Goal: Transaction & Acquisition: Purchase product/service

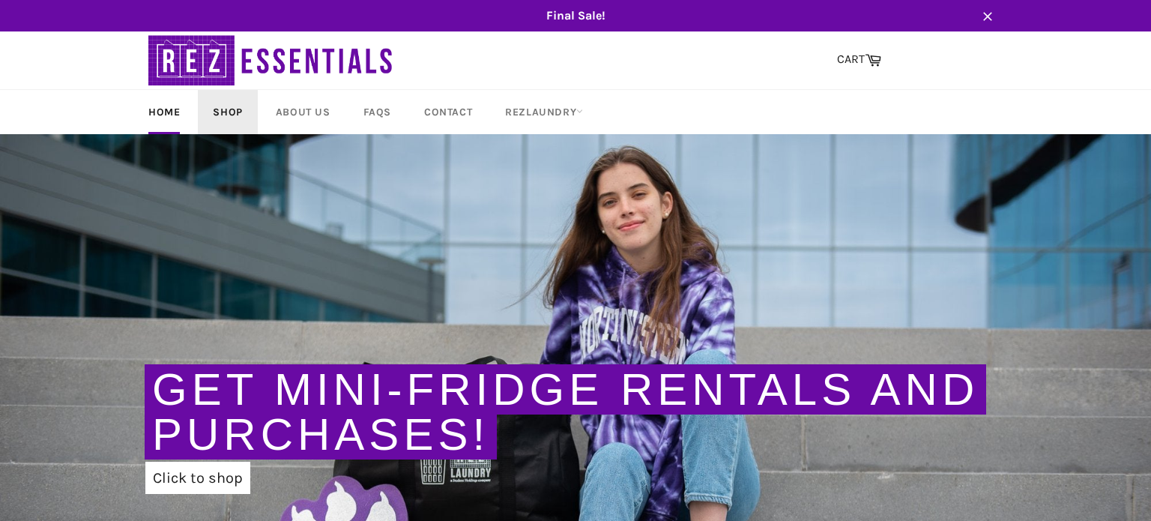
click at [220, 119] on link "Shop" at bounding box center [227, 112] width 59 height 44
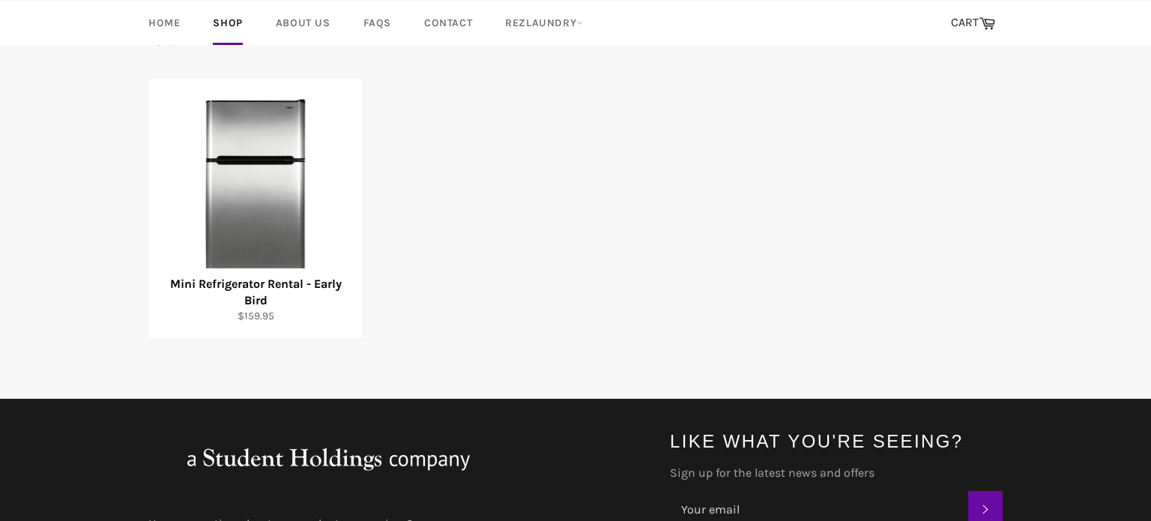
scroll to position [279, 0]
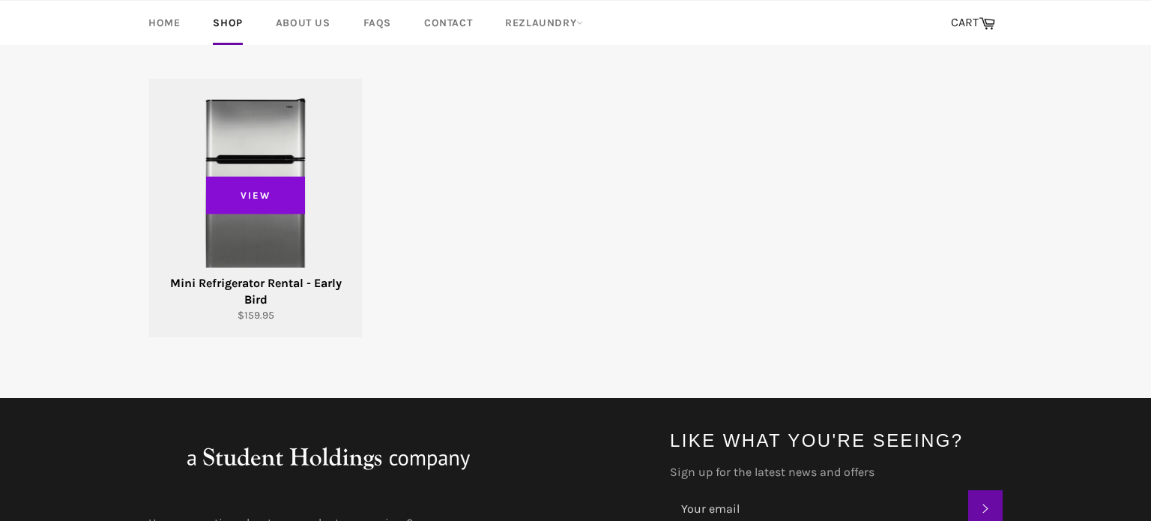
click at [279, 202] on span "View" at bounding box center [255, 194] width 99 height 37
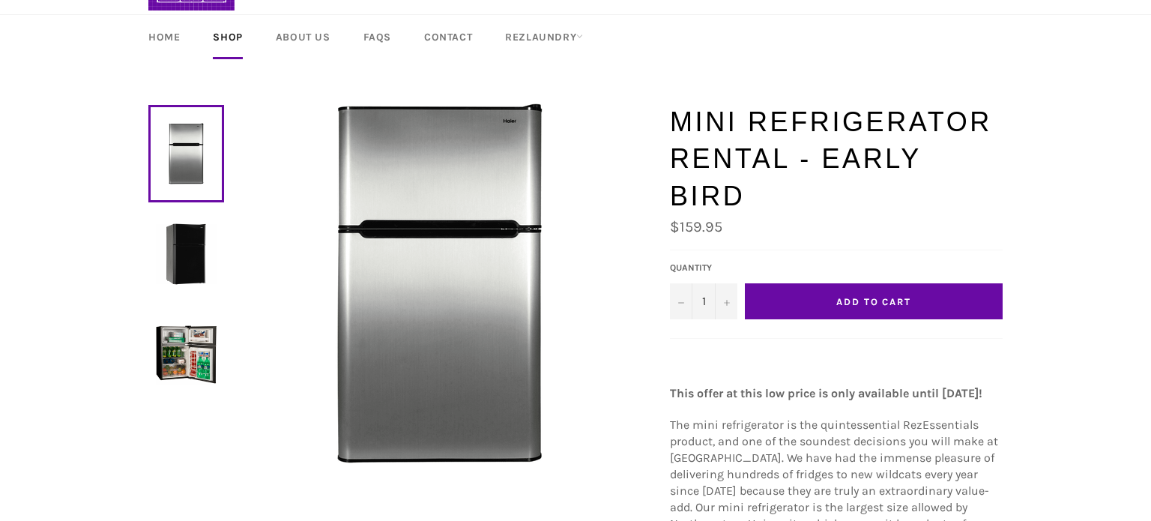
scroll to position [77, 0]
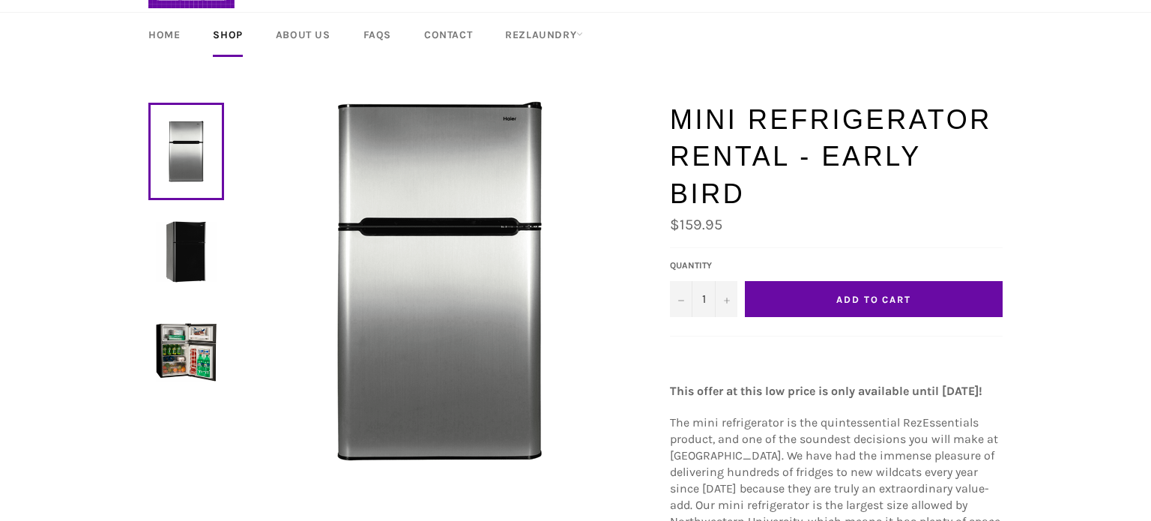
click at [200, 256] on img at bounding box center [186, 251] width 61 height 61
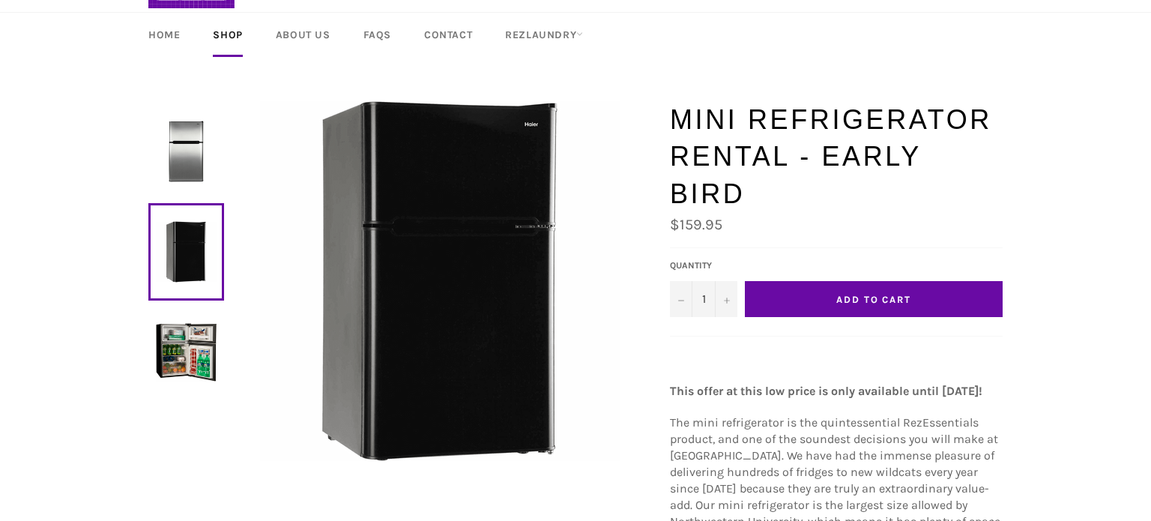
click at [194, 327] on img at bounding box center [186, 351] width 61 height 61
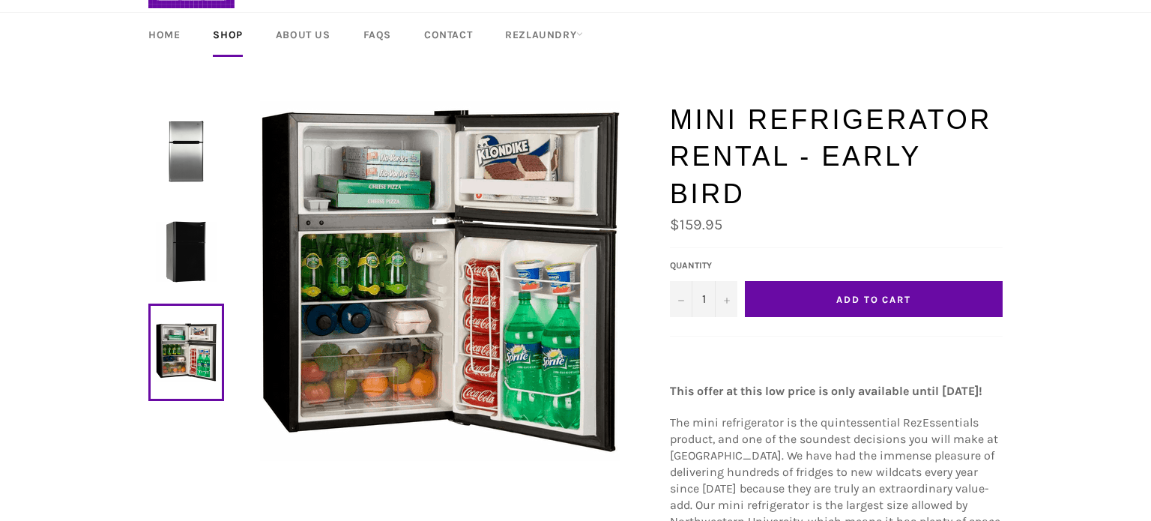
click at [192, 151] on img at bounding box center [186, 151] width 61 height 61
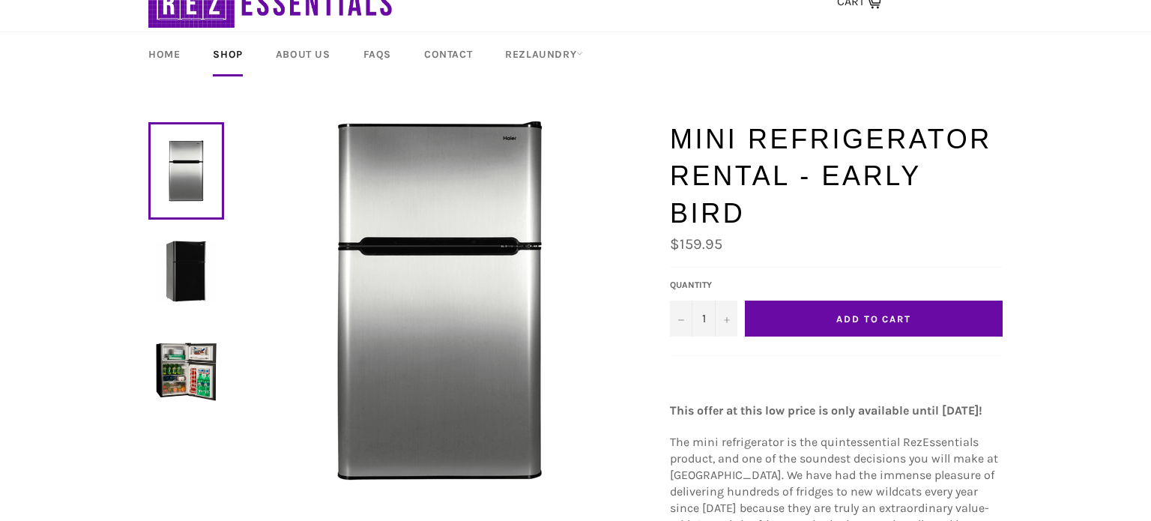
scroll to position [61, 0]
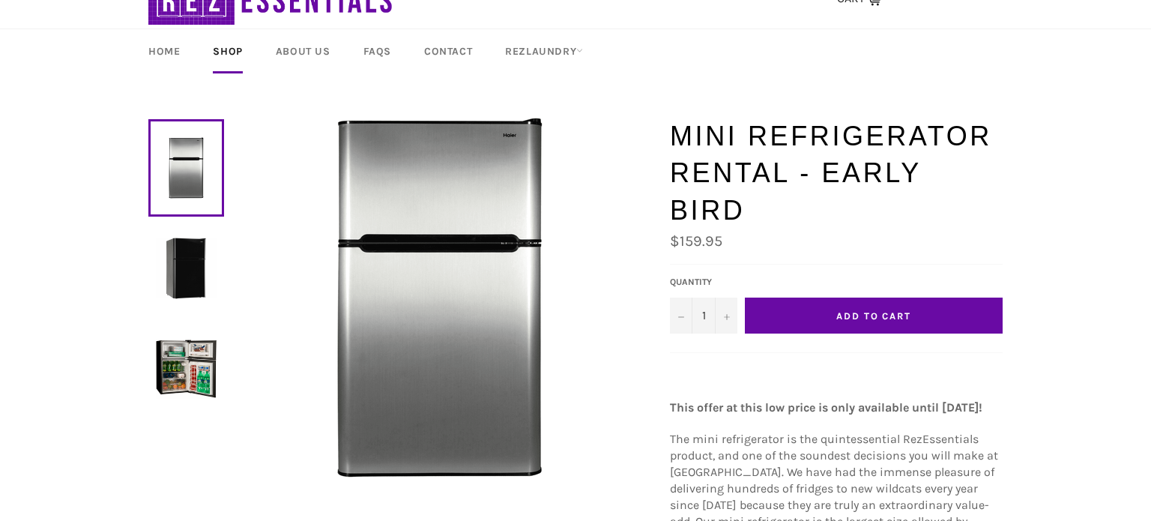
click at [178, 354] on img at bounding box center [186, 368] width 61 height 61
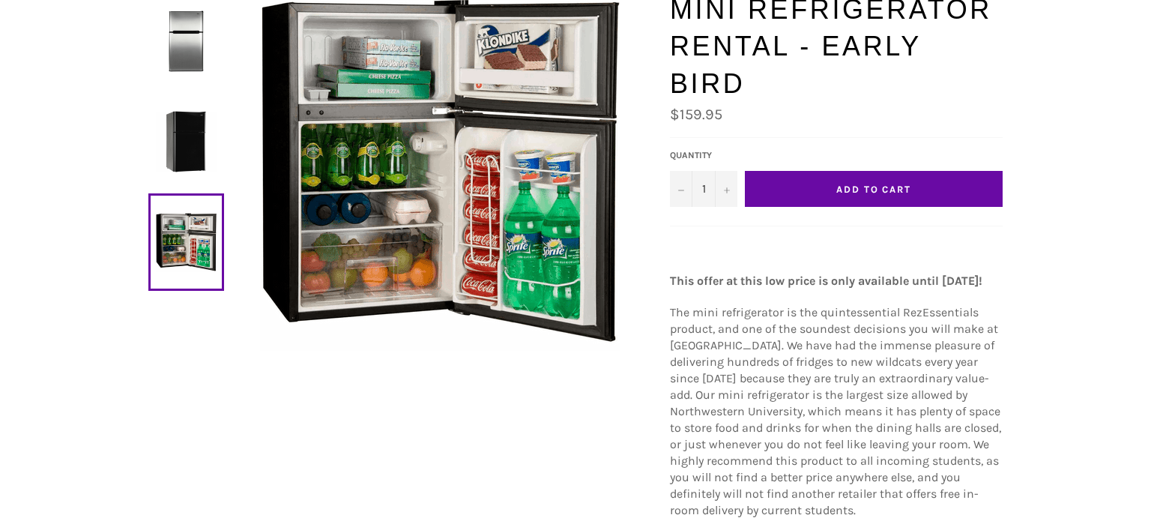
scroll to position [0, 0]
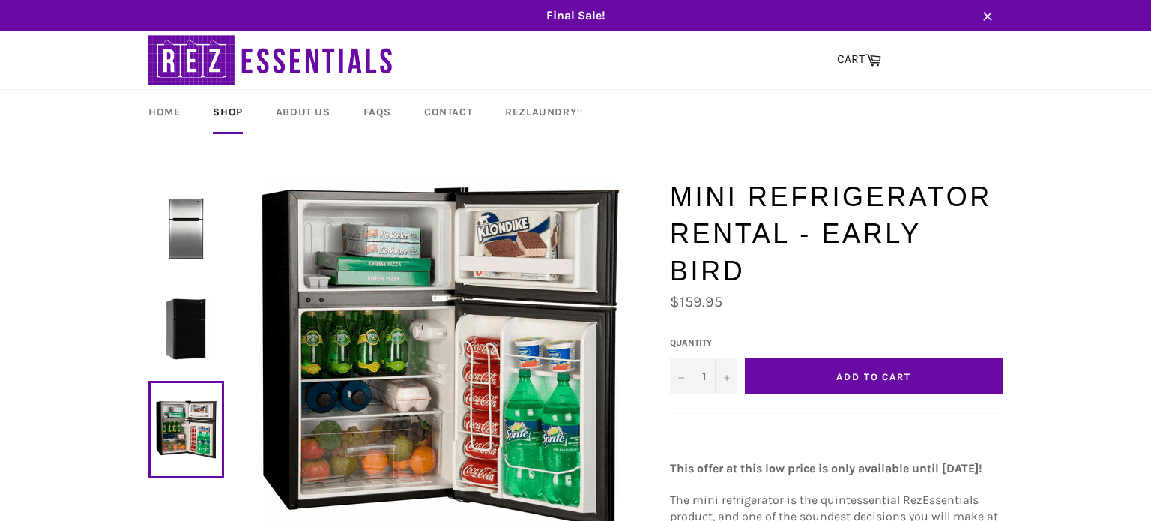
click at [172, 310] on img at bounding box center [186, 328] width 61 height 61
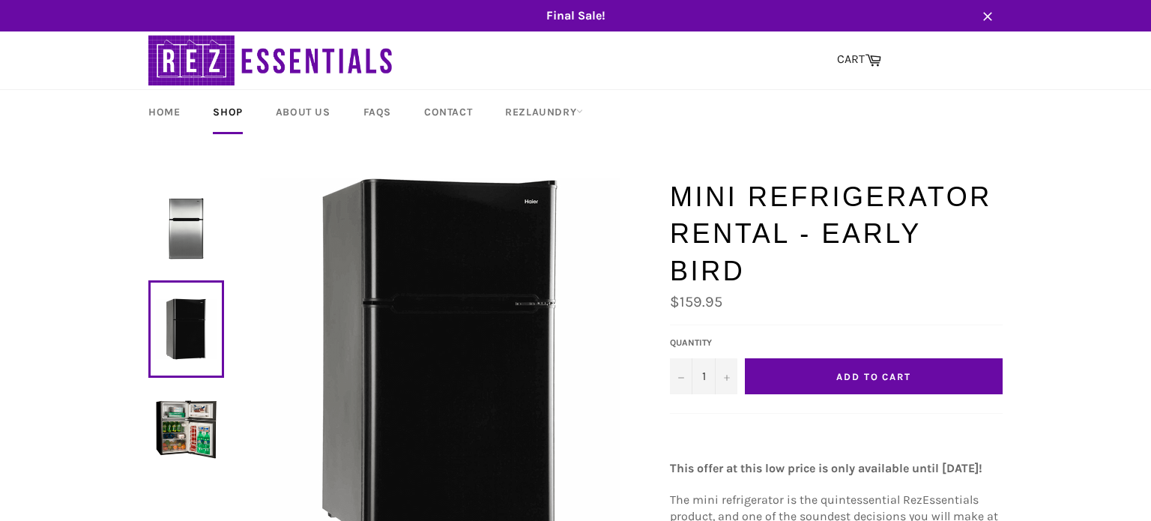
click at [181, 229] on img at bounding box center [186, 228] width 61 height 61
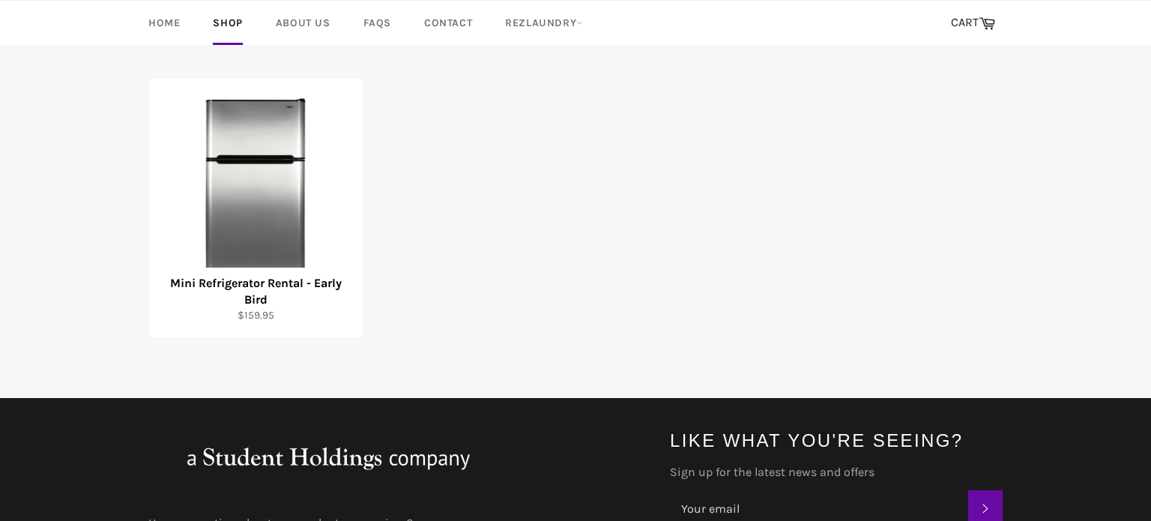
scroll to position [72, 0]
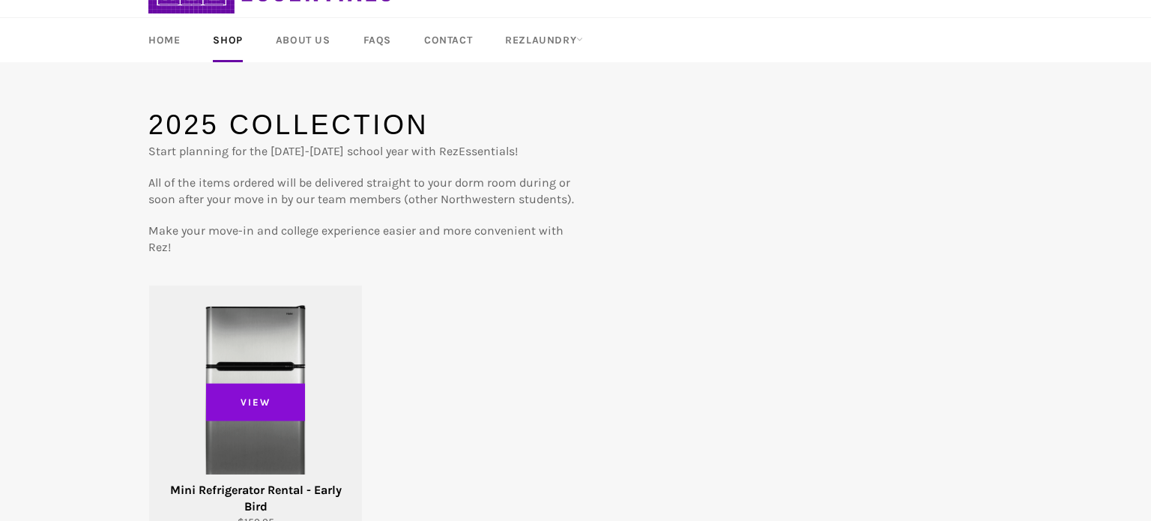
click at [274, 396] on span "View" at bounding box center [255, 401] width 99 height 37
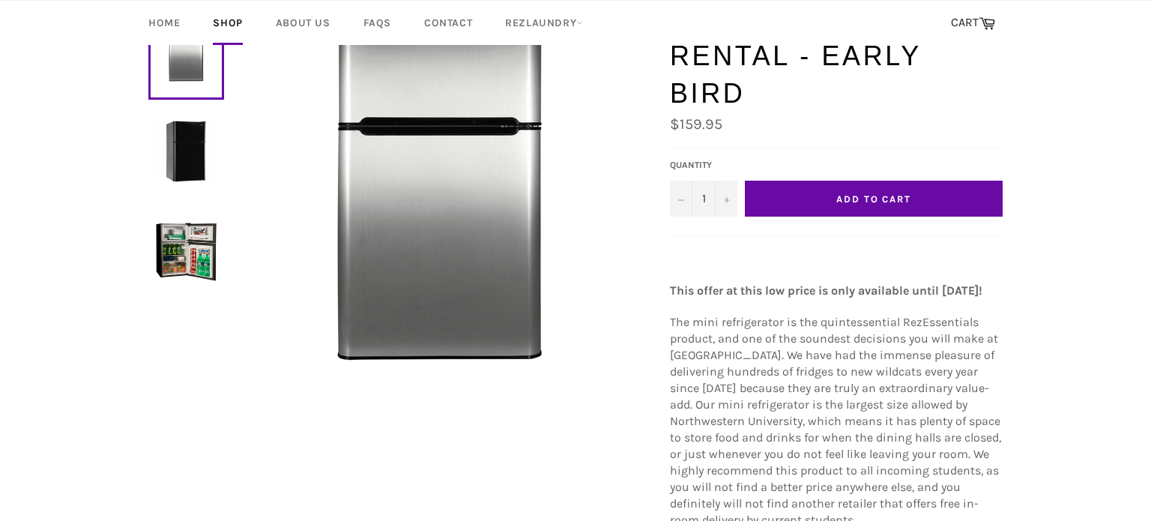
scroll to position [167, 0]
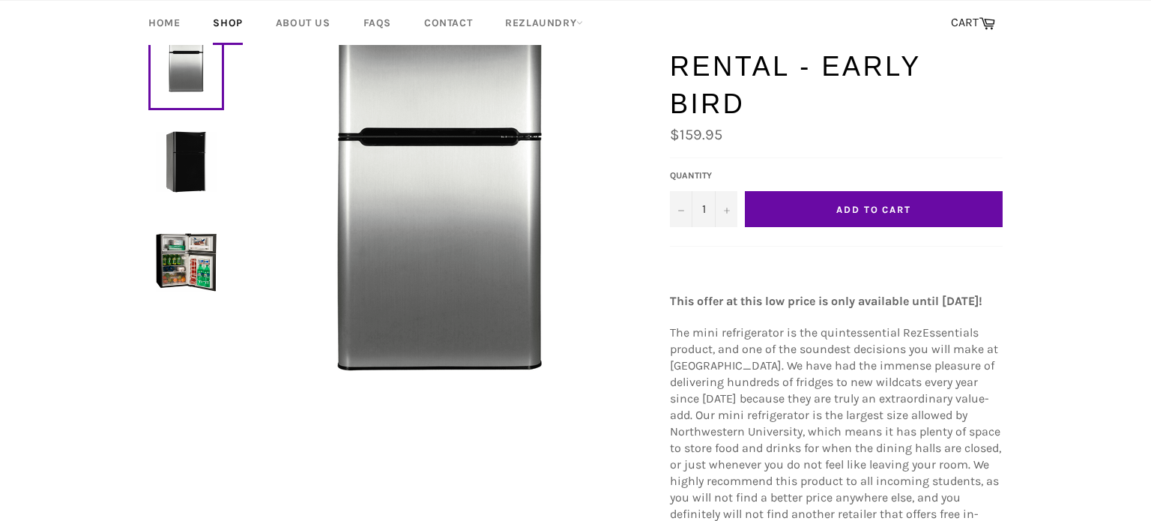
click at [187, 252] on img at bounding box center [186, 262] width 61 height 61
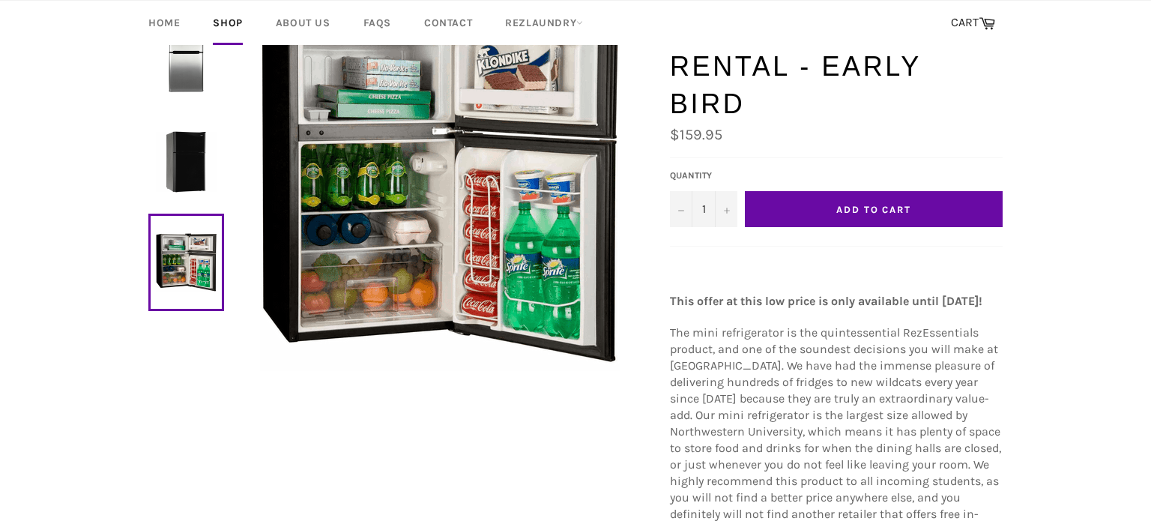
click at [210, 159] on img at bounding box center [186, 161] width 61 height 61
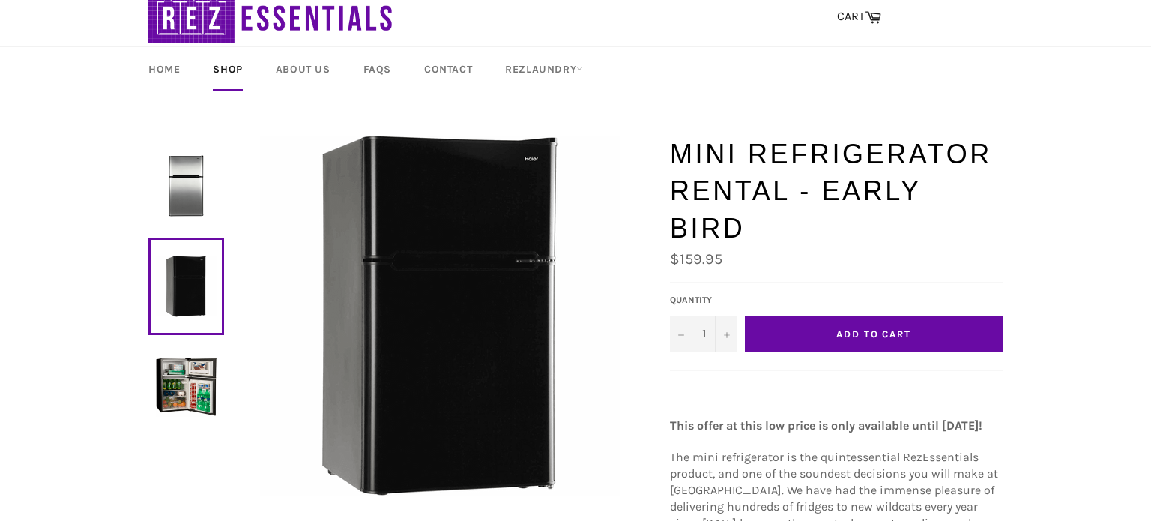
scroll to position [37, 0]
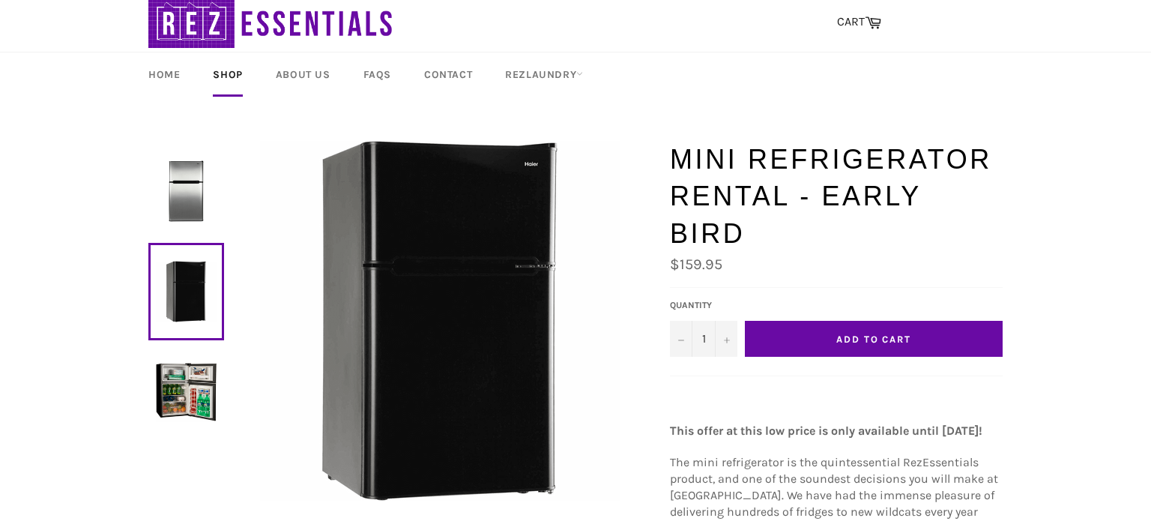
click at [200, 190] on img at bounding box center [186, 190] width 61 height 61
